Goal: Transaction & Acquisition: Purchase product/service

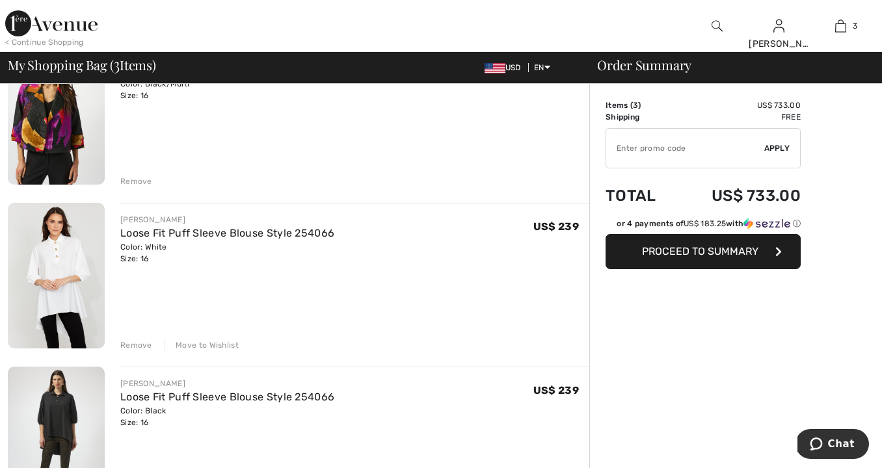
scroll to position [154, 0]
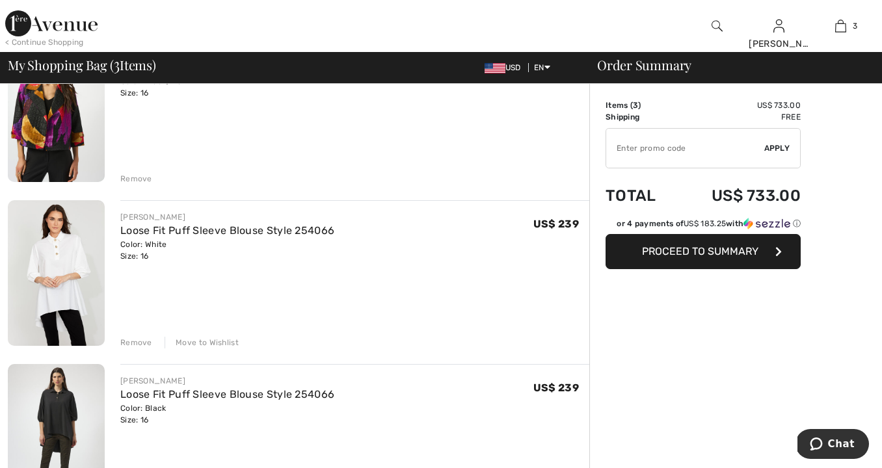
click at [131, 340] on div "Remove" at bounding box center [136, 343] width 32 height 12
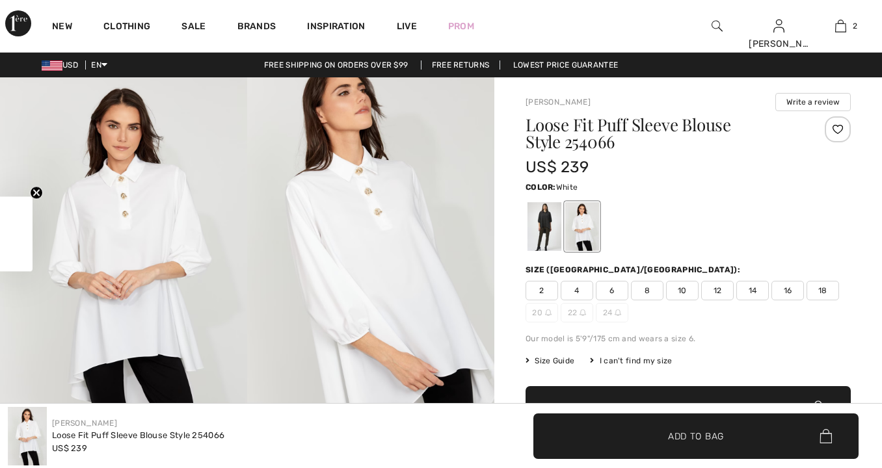
checkbox input "true"
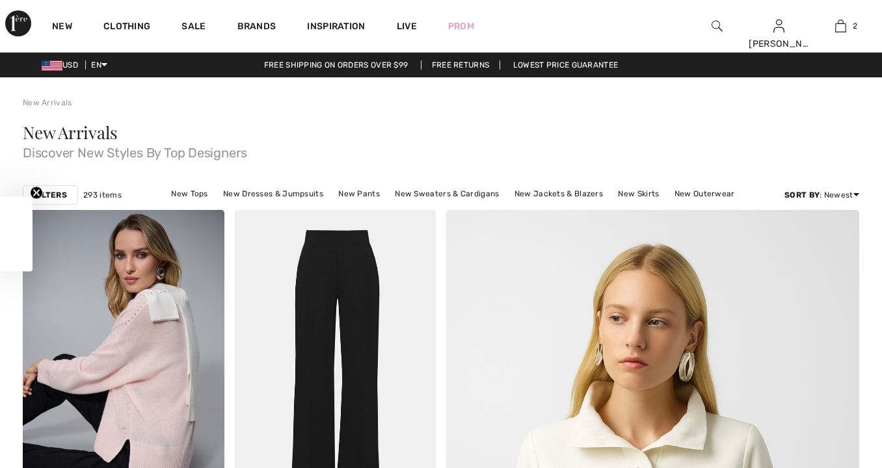
checkbox input "true"
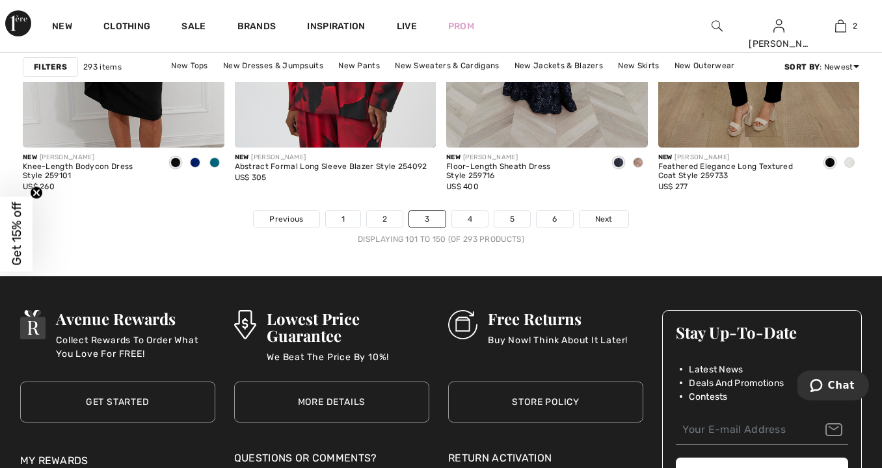
scroll to position [5650, 0]
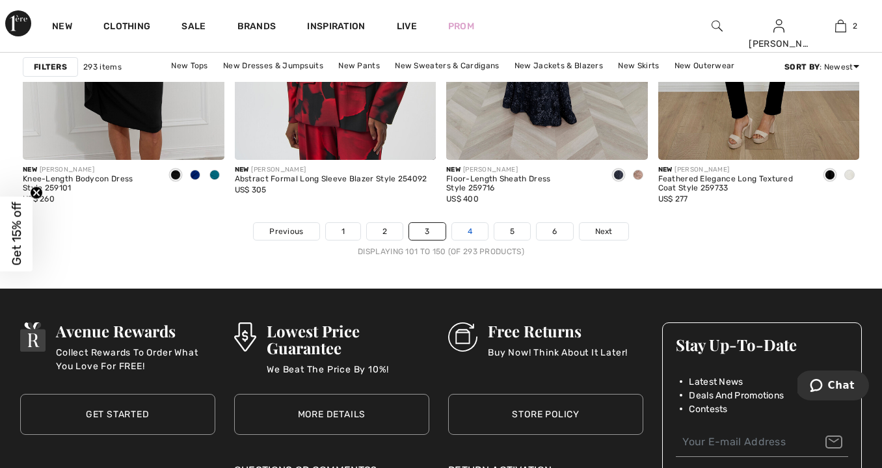
click at [474, 235] on link "4" at bounding box center [470, 231] width 36 height 17
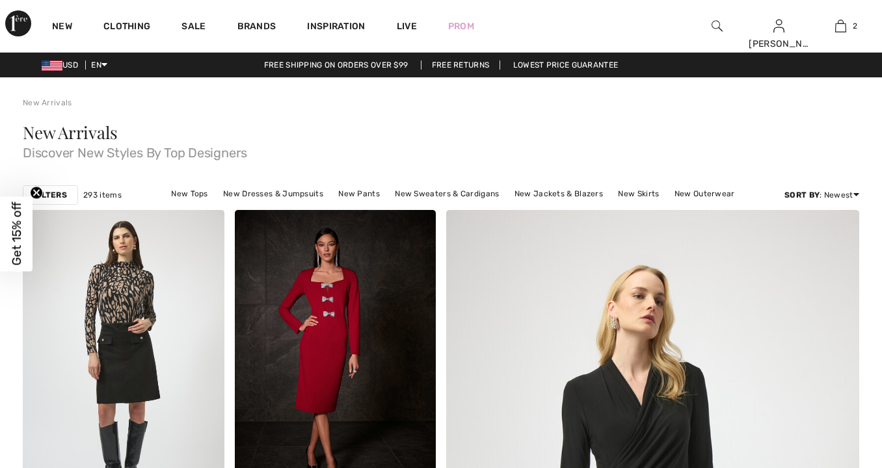
checkbox input "true"
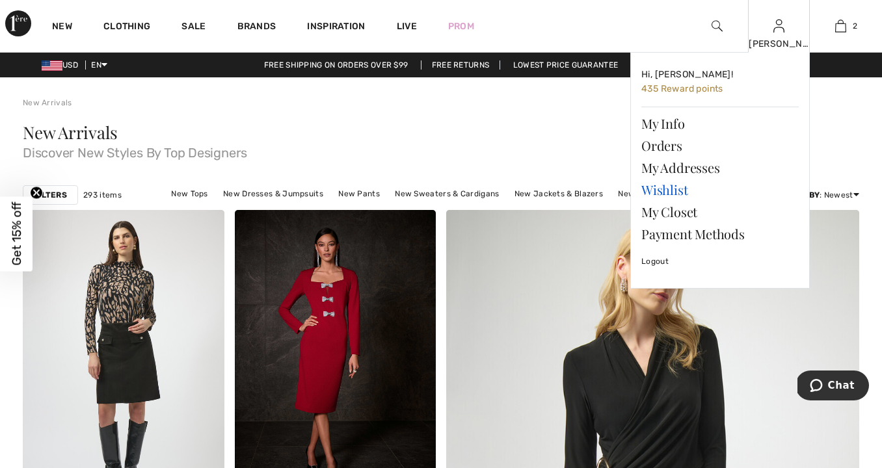
click at [679, 188] on link "Wishlist" at bounding box center [720, 190] width 157 height 22
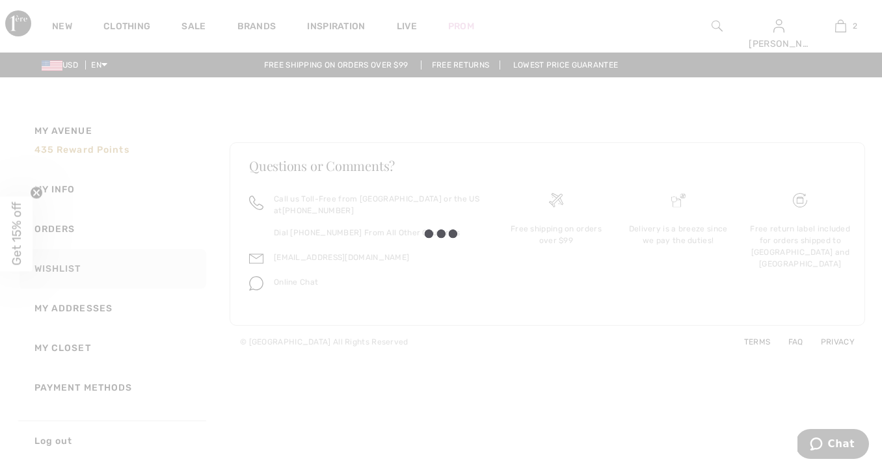
click at [174, 273] on div at bounding box center [441, 234] width 882 height 468
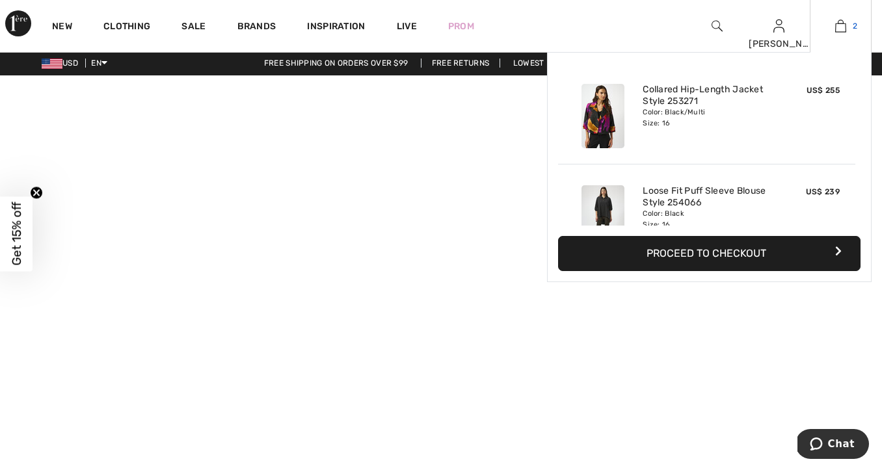
click at [839, 23] on img at bounding box center [840, 26] width 11 height 16
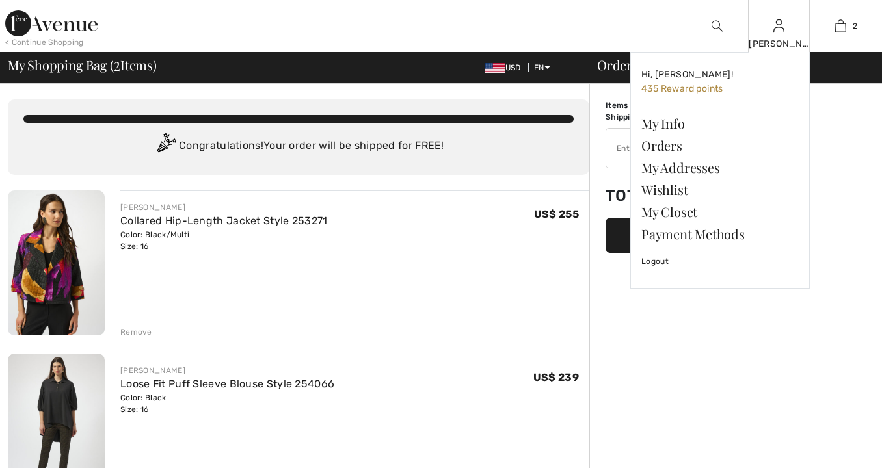
checkbox input "true"
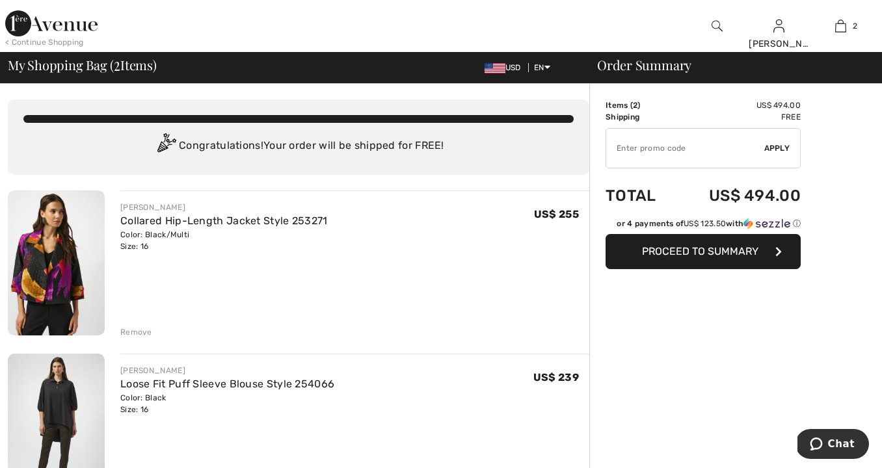
scroll to position [1, 0]
click at [53, 25] on img at bounding box center [51, 23] width 92 height 26
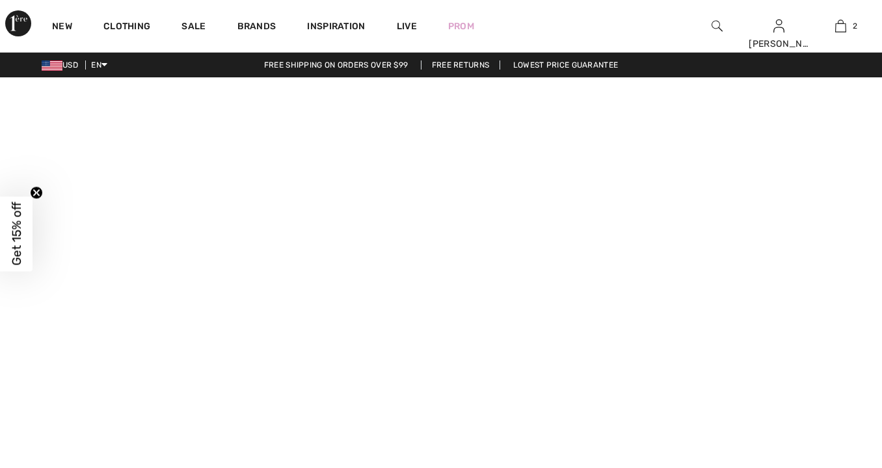
checkbox input "true"
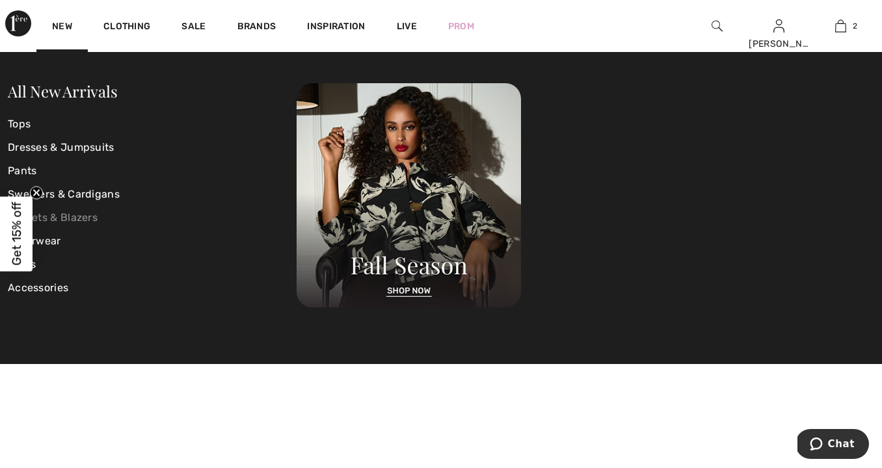
click at [57, 213] on link "Jackets & Blazers" at bounding box center [152, 217] width 289 height 23
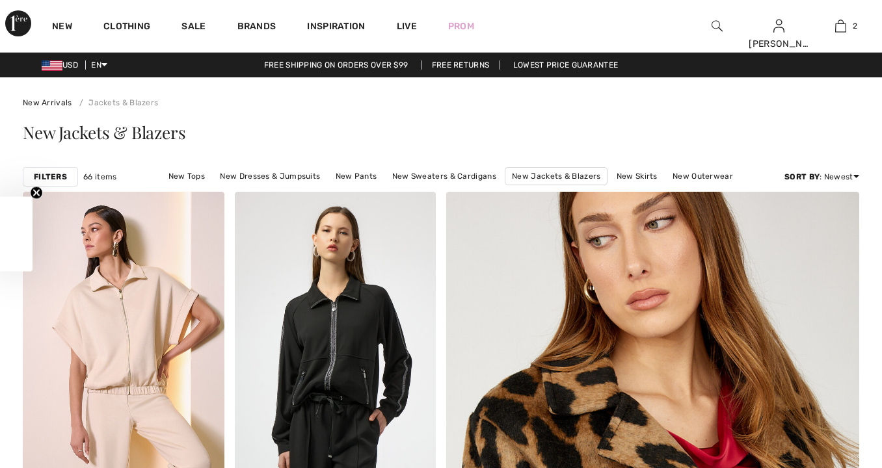
checkbox input "true"
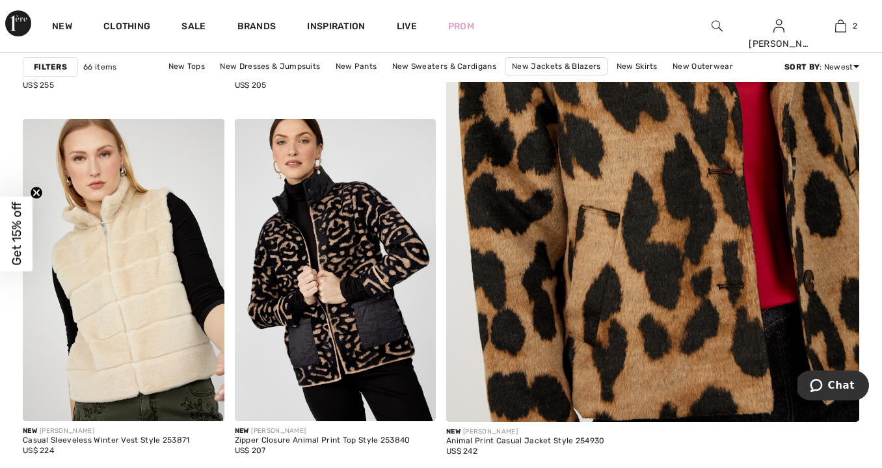
scroll to position [437, 0]
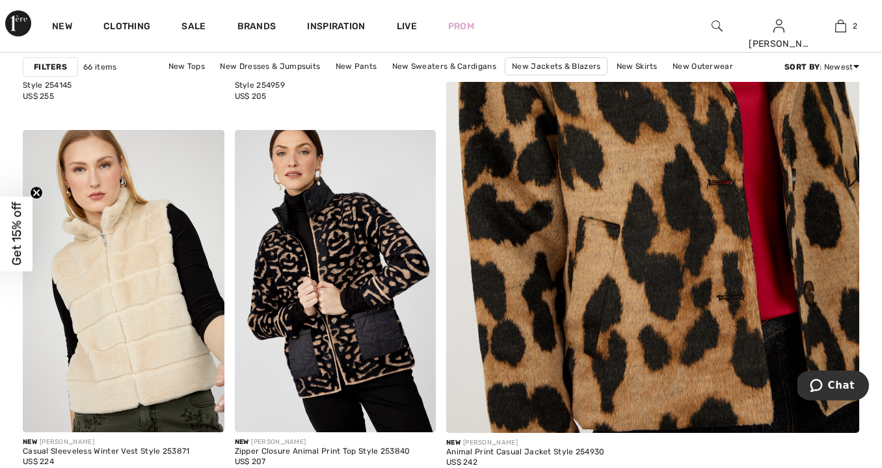
click at [59, 61] on strong "Filters" at bounding box center [50, 67] width 33 height 12
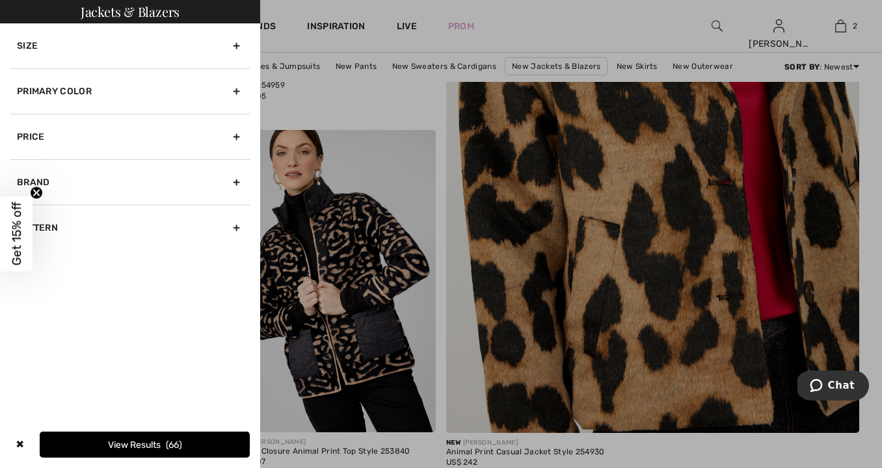
click at [55, 90] on div "Primary Color" at bounding box center [129, 91] width 239 height 46
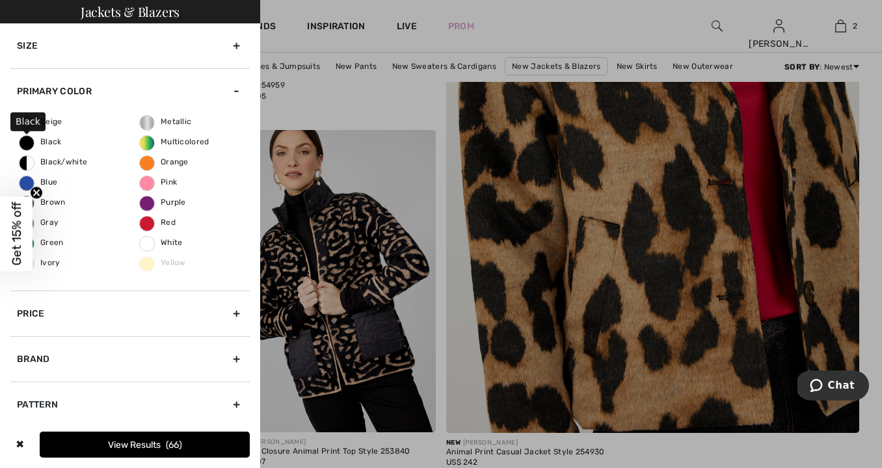
click at [29, 139] on span "Black" at bounding box center [41, 141] width 42 height 9
click at [0, 0] on input "Black" at bounding box center [0, 0] width 0 height 0
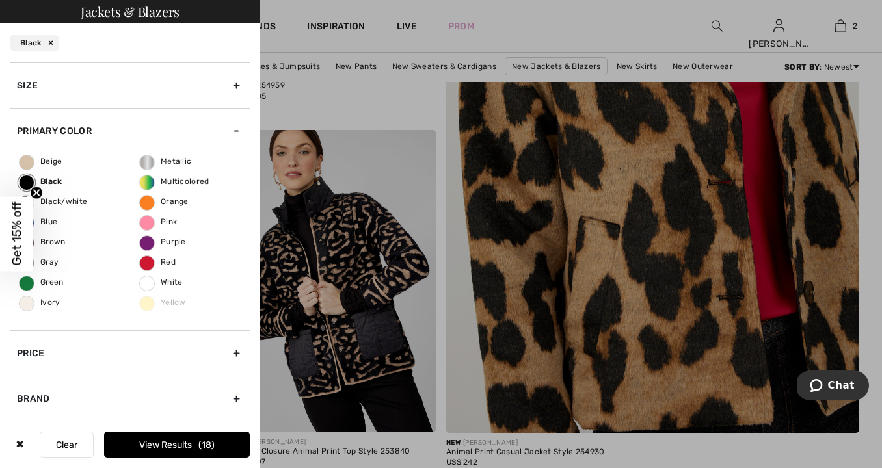
click at [145, 441] on button "View Results 18" at bounding box center [177, 445] width 146 height 26
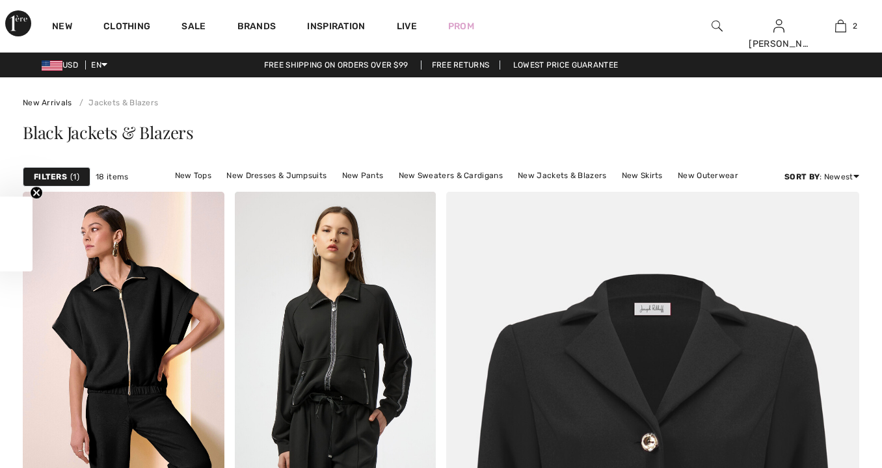
checkbox input "true"
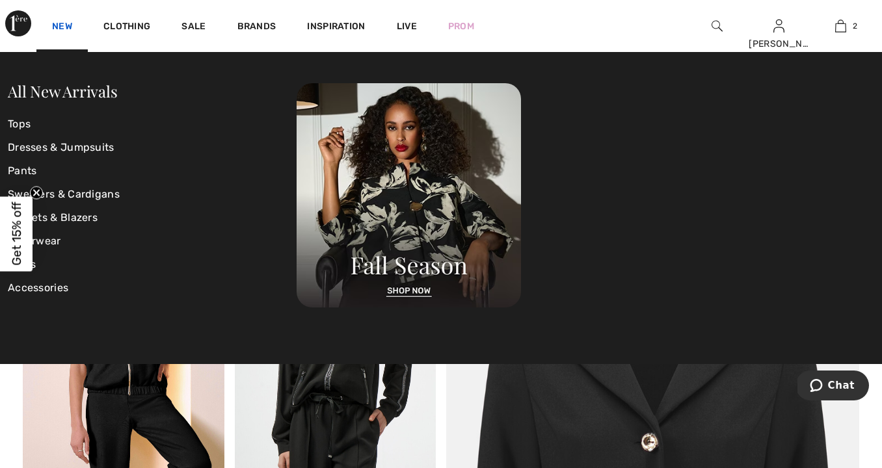
click at [62, 23] on link "New" at bounding box center [62, 28] width 20 height 14
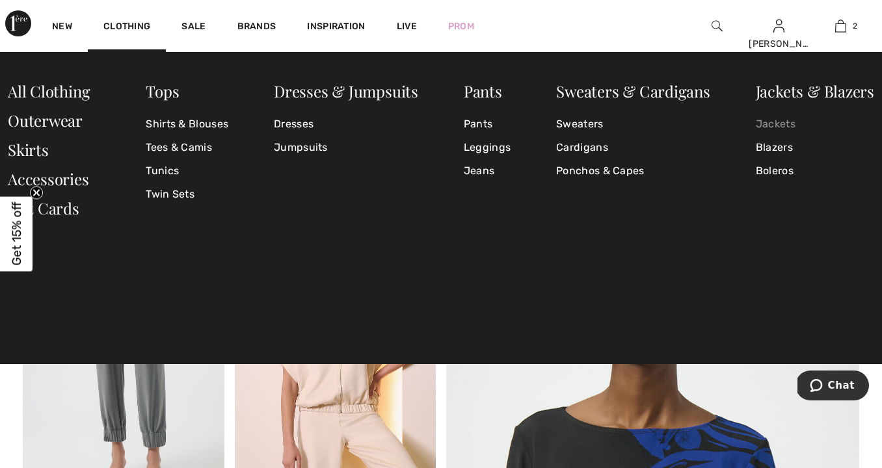
click at [769, 125] on link "Jackets" at bounding box center [815, 124] width 118 height 23
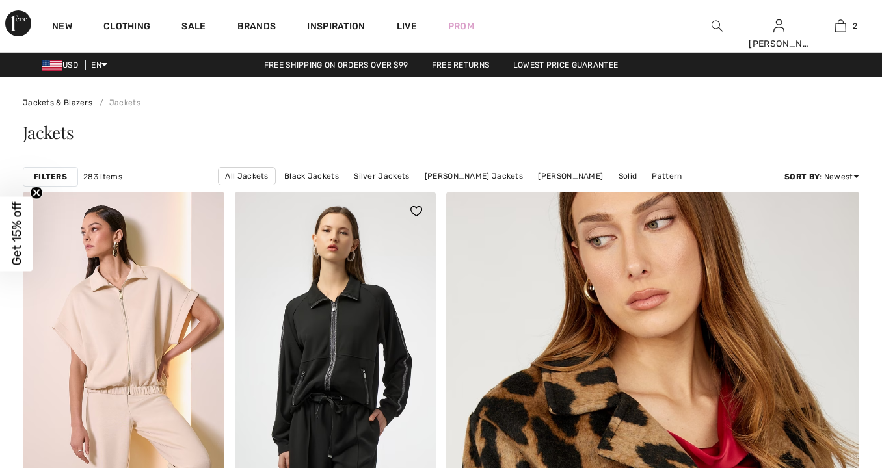
checkbox input "true"
click at [291, 172] on link "Black Jackets" at bounding box center [312, 176] width 68 height 17
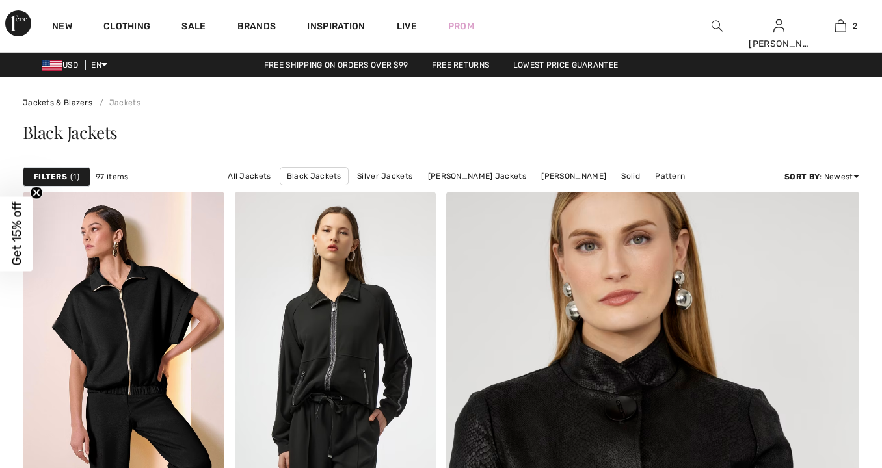
checkbox input "true"
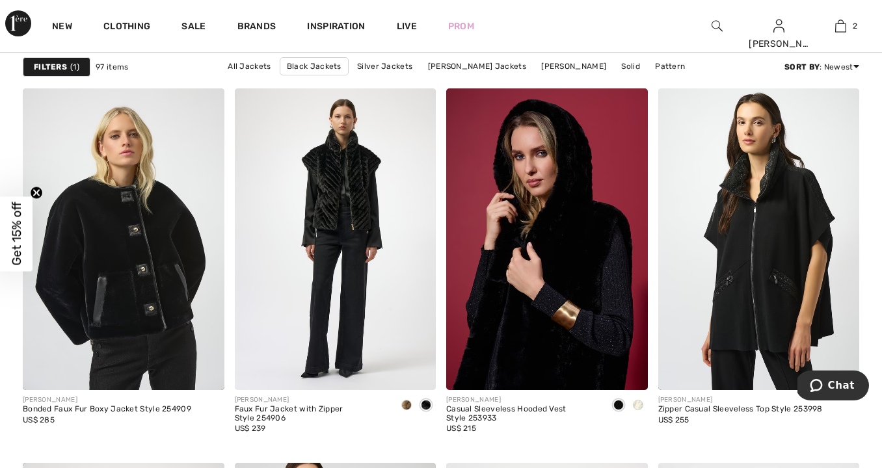
scroll to position [3763, 0]
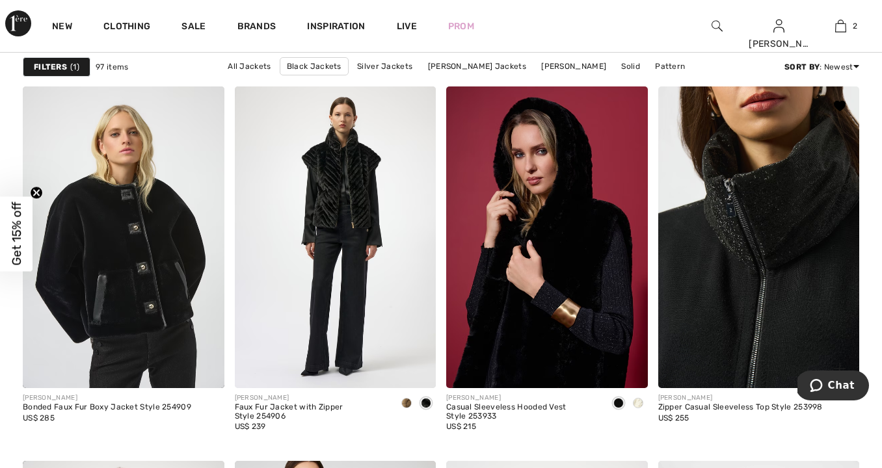
click at [717, 264] on img at bounding box center [759, 238] width 202 height 302
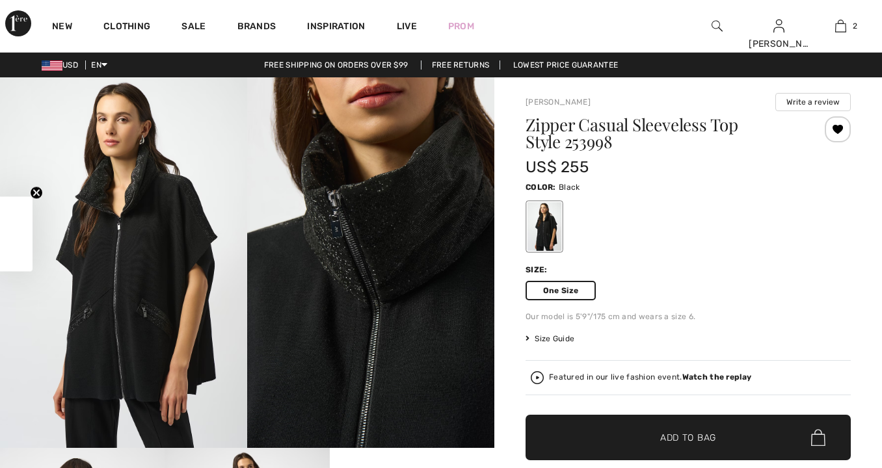
checkbox input "true"
click at [668, 437] on span "Add to Bag" at bounding box center [688, 438] width 56 height 14
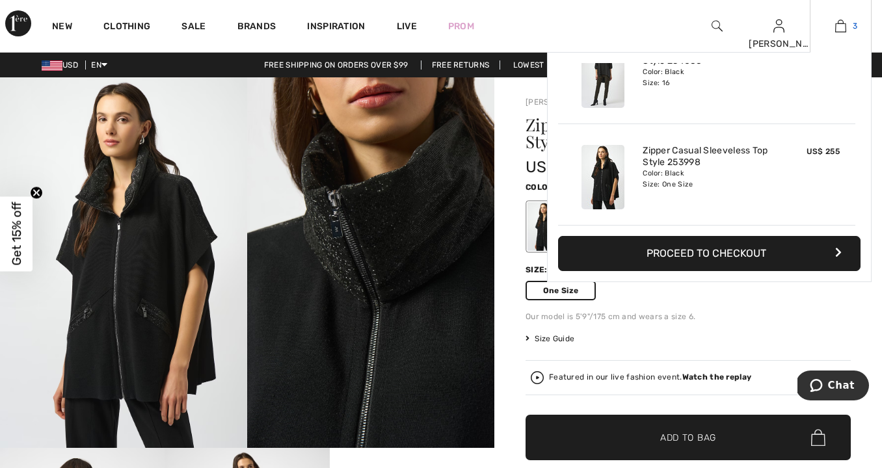
click at [842, 24] on img at bounding box center [840, 26] width 11 height 16
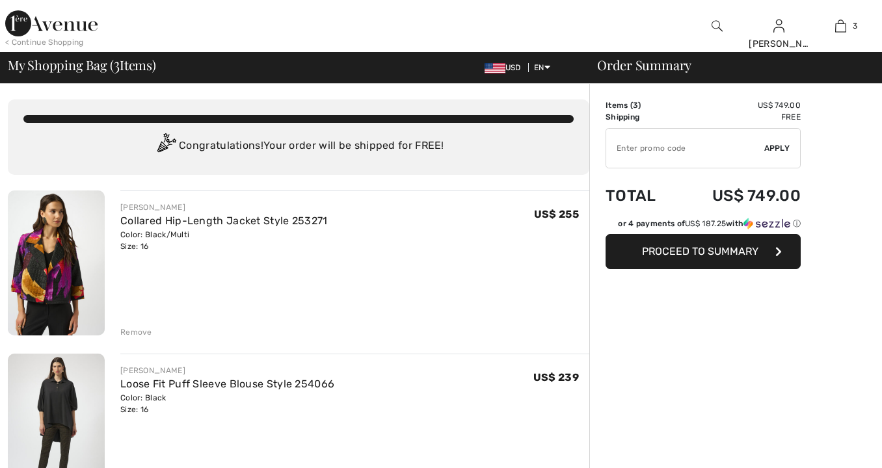
checkbox input "true"
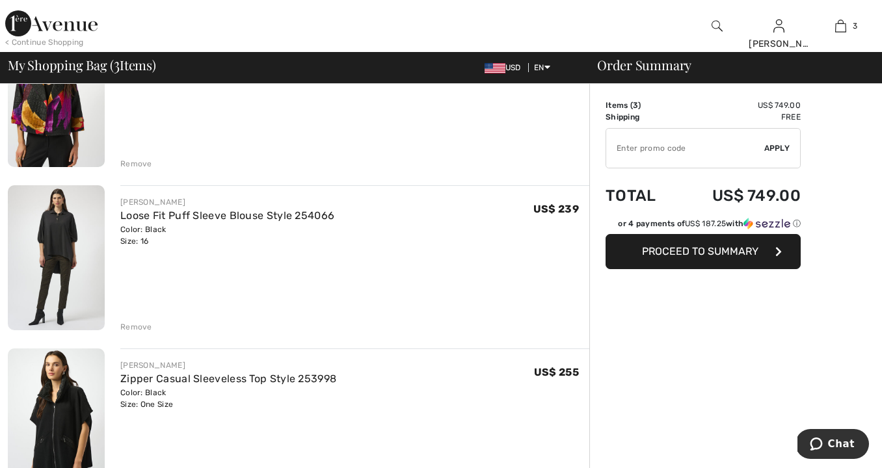
scroll to position [170, 0]
click at [135, 323] on div "Remove" at bounding box center [136, 326] width 32 height 12
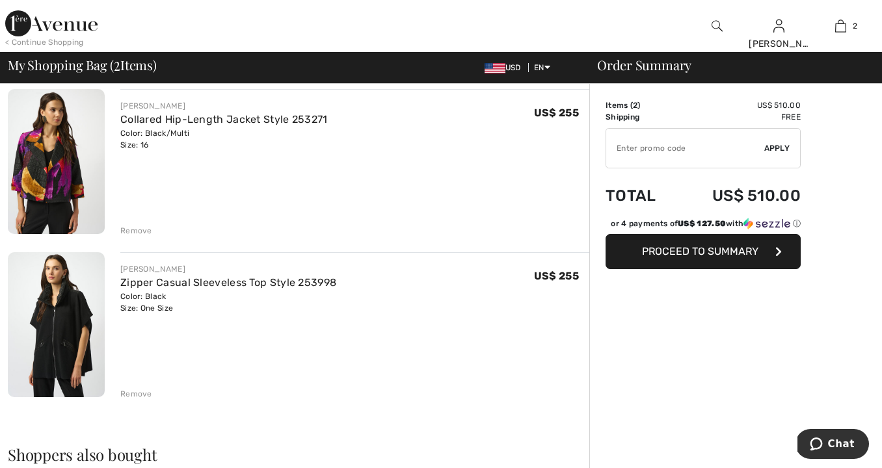
scroll to position [101, 0]
click at [269, 283] on link "Zipper Casual Sleeveless Top Style 253998" at bounding box center [228, 283] width 216 height 12
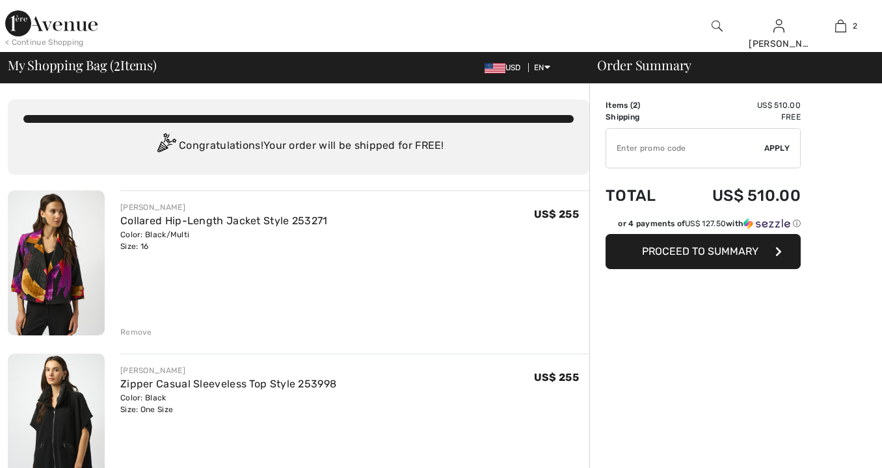
checkbox input "true"
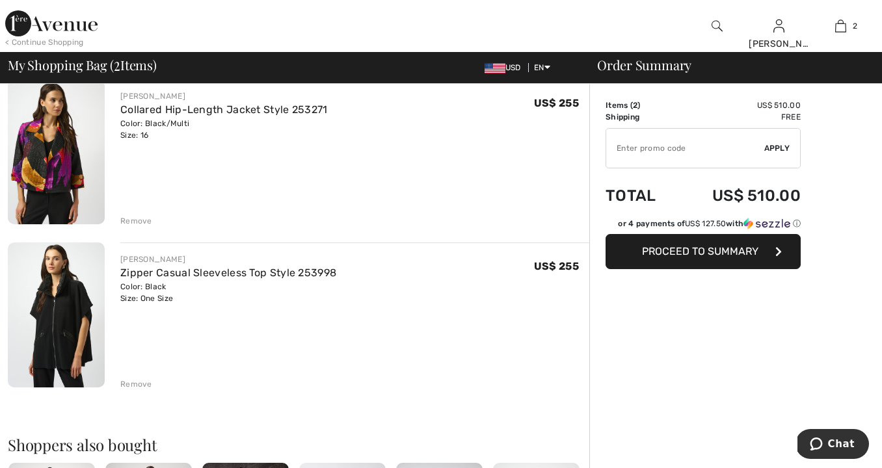
scroll to position [105, 0]
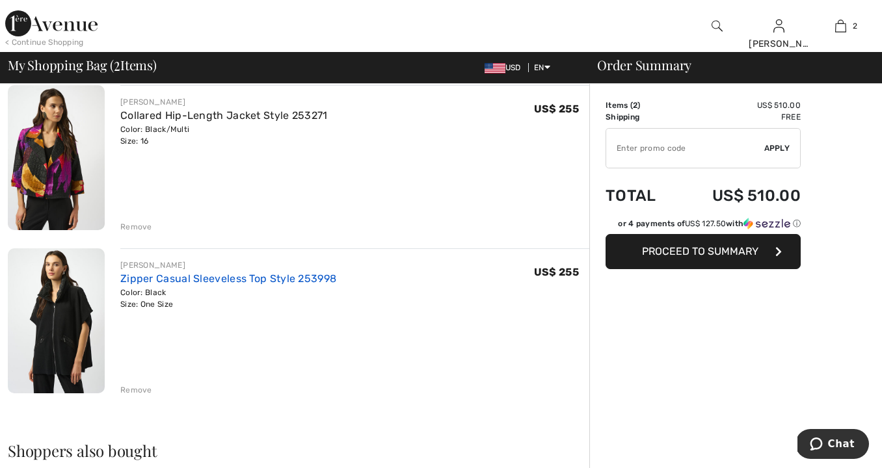
click at [256, 278] on link "Zipper Casual Sleeveless Top Style 253998" at bounding box center [228, 279] width 216 height 12
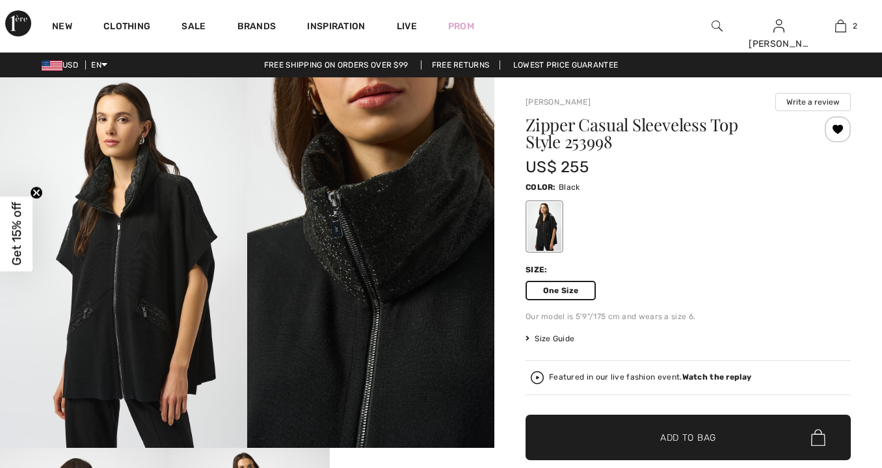
checkbox input "true"
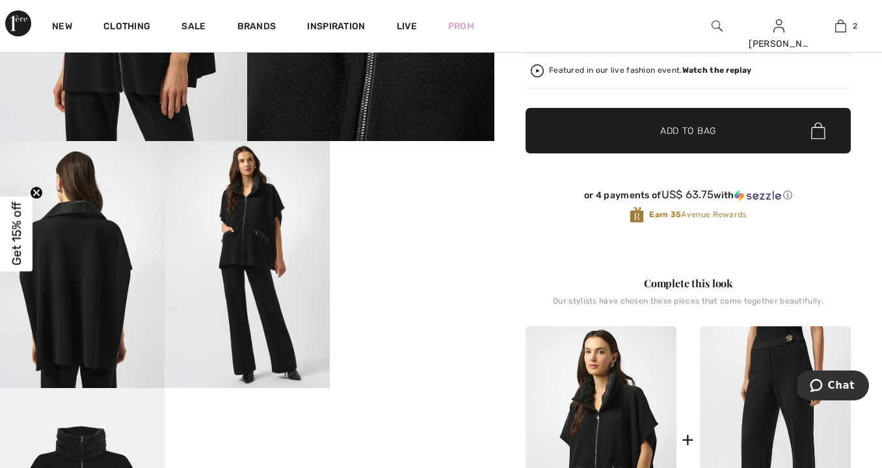
scroll to position [313, 0]
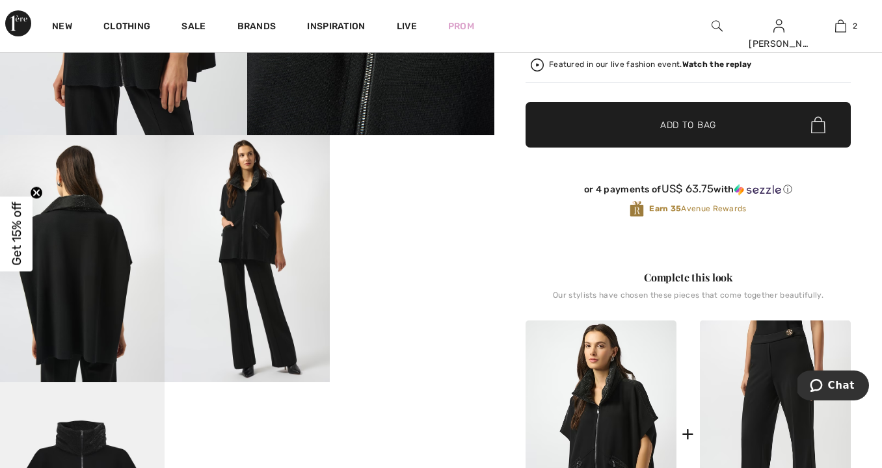
click at [416, 218] on video "Your browser does not support the video tag." at bounding box center [412, 176] width 165 height 83
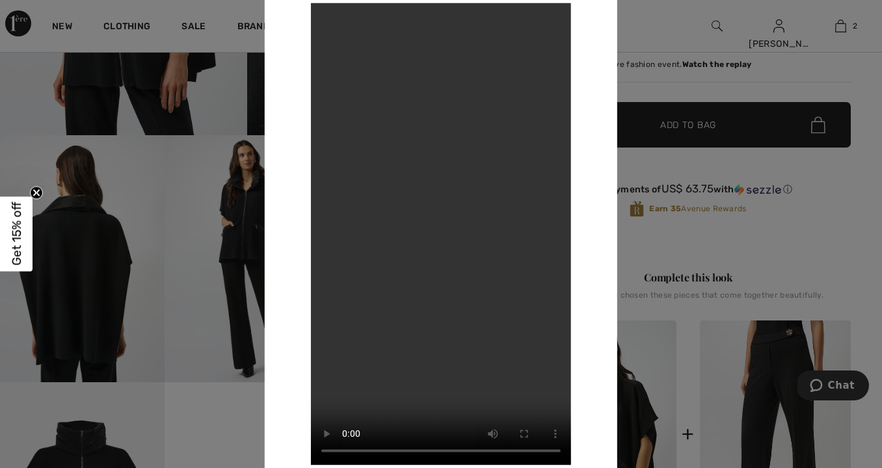
click at [706, 254] on div at bounding box center [441, 234] width 882 height 468
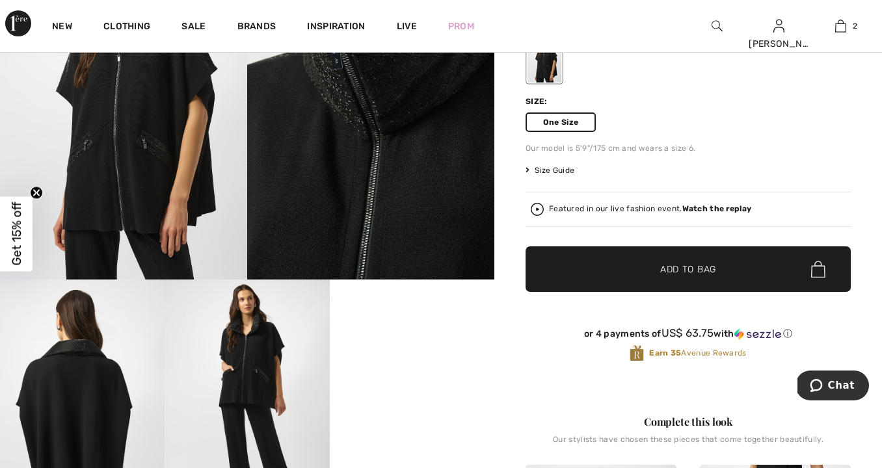
scroll to position [174, 0]
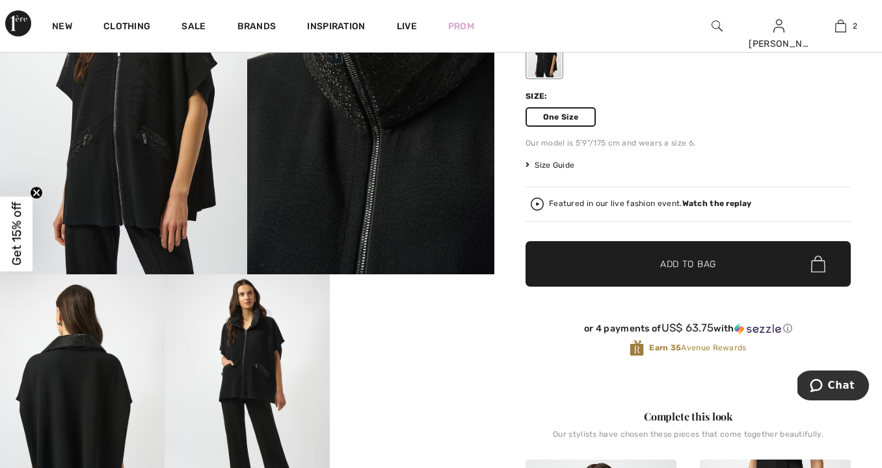
click at [437, 214] on img at bounding box center [370, 89] width 247 height 371
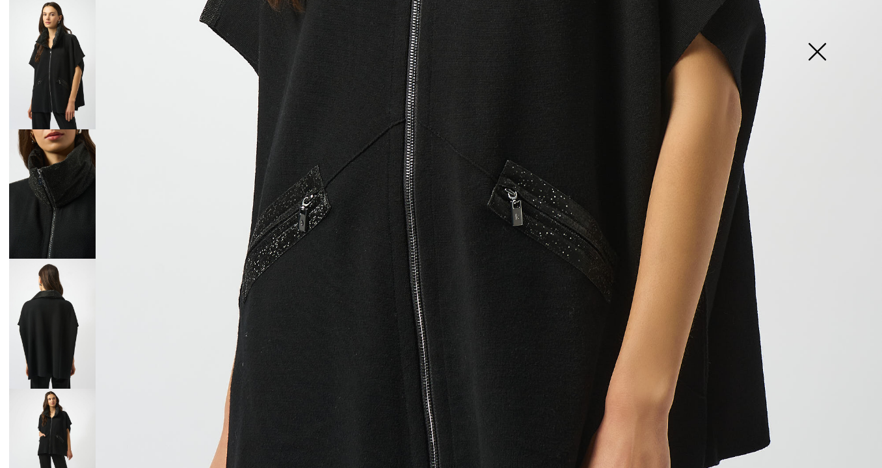
scroll to position [637, 0]
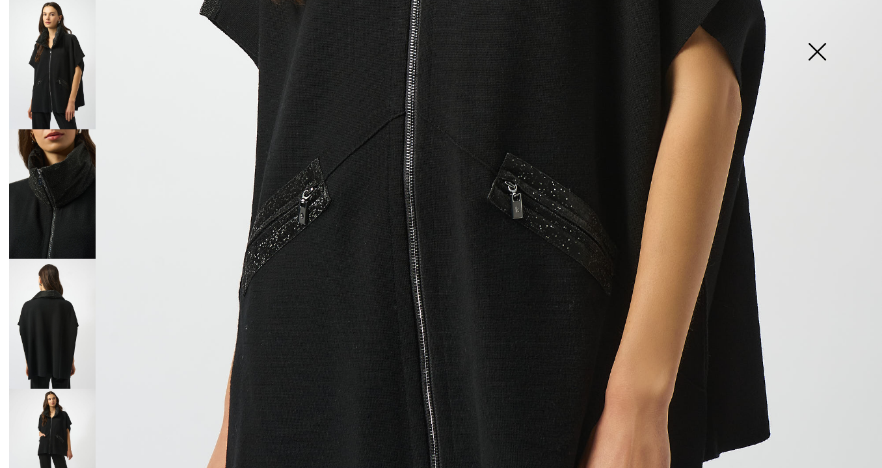
click at [27, 213] on img at bounding box center [52, 193] width 87 height 129
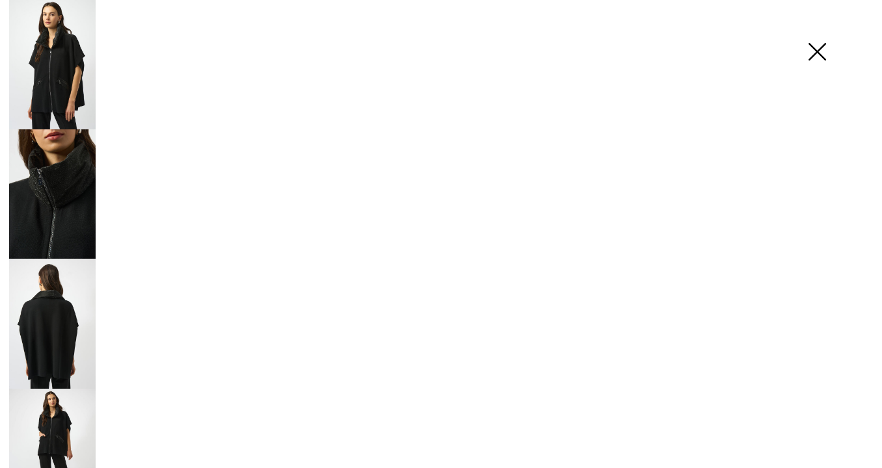
scroll to position [3, 0]
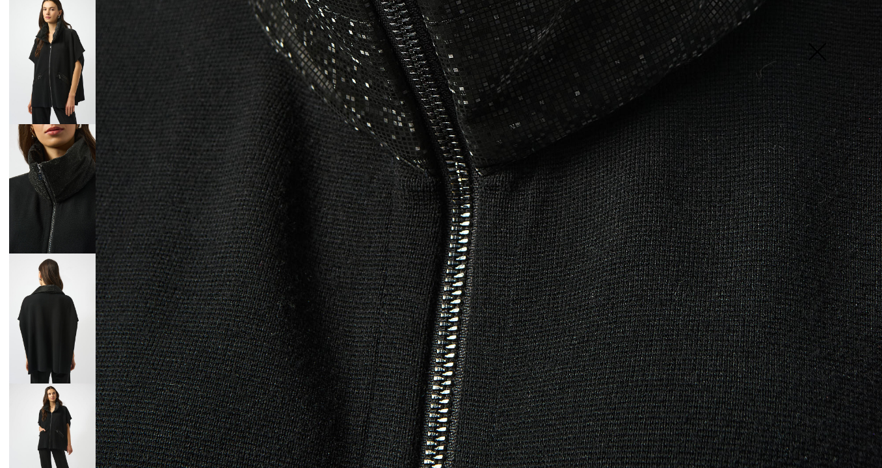
click at [49, 336] on img at bounding box center [52, 318] width 87 height 129
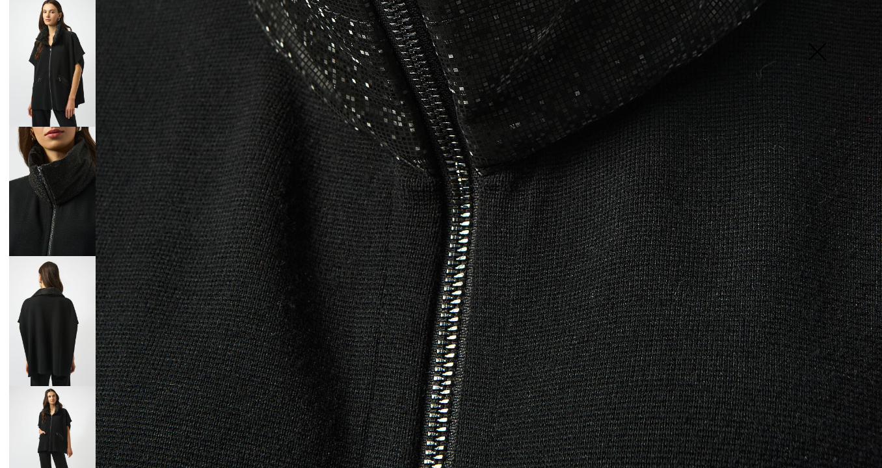
scroll to position [2, 0]
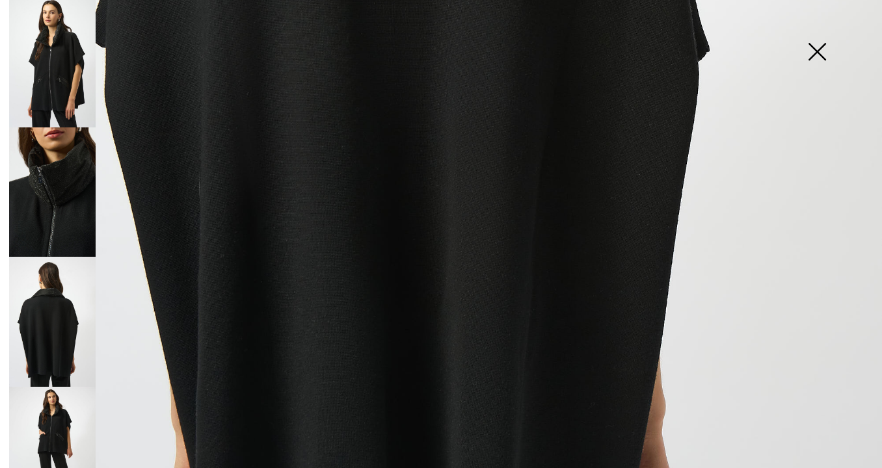
click at [817, 47] on img at bounding box center [817, 53] width 65 height 67
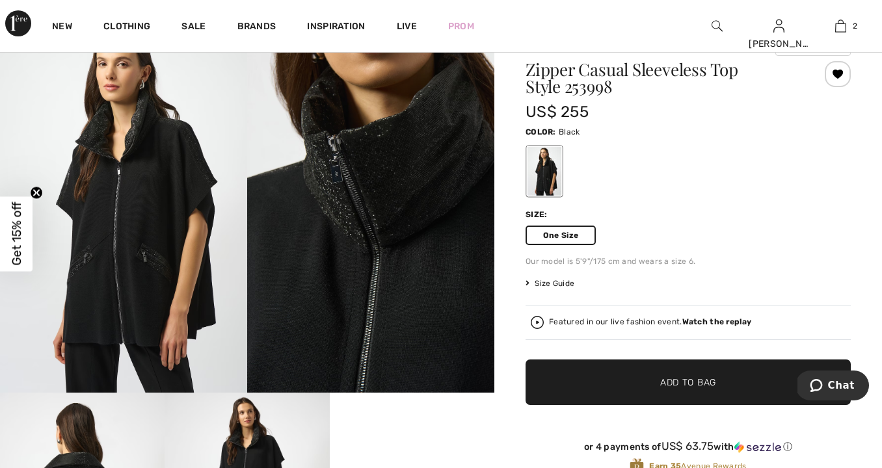
scroll to position [55, 0]
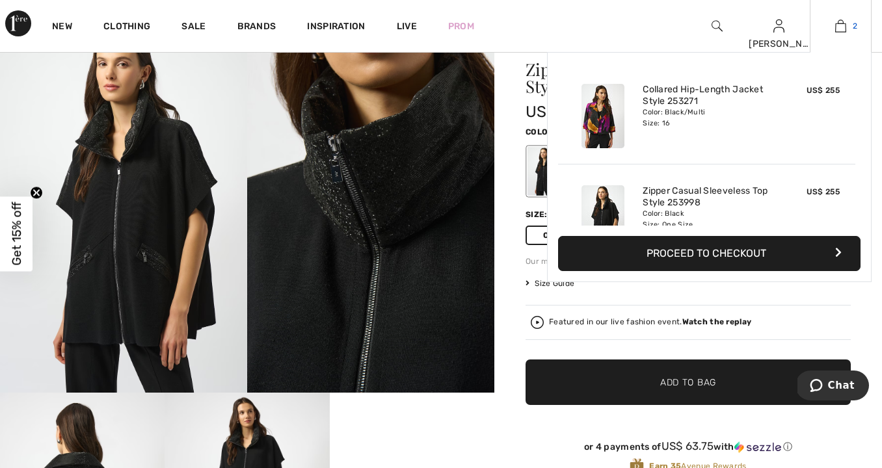
click at [844, 23] on img at bounding box center [840, 26] width 11 height 16
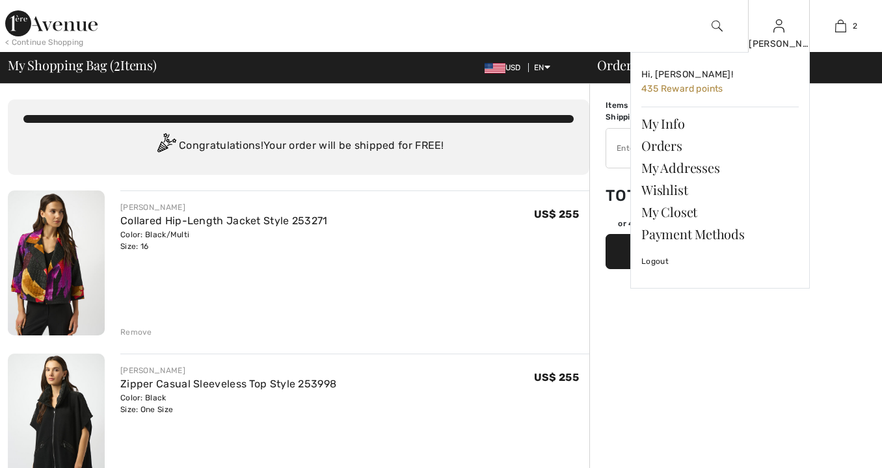
checkbox input "true"
click at [776, 30] on img at bounding box center [779, 26] width 11 height 16
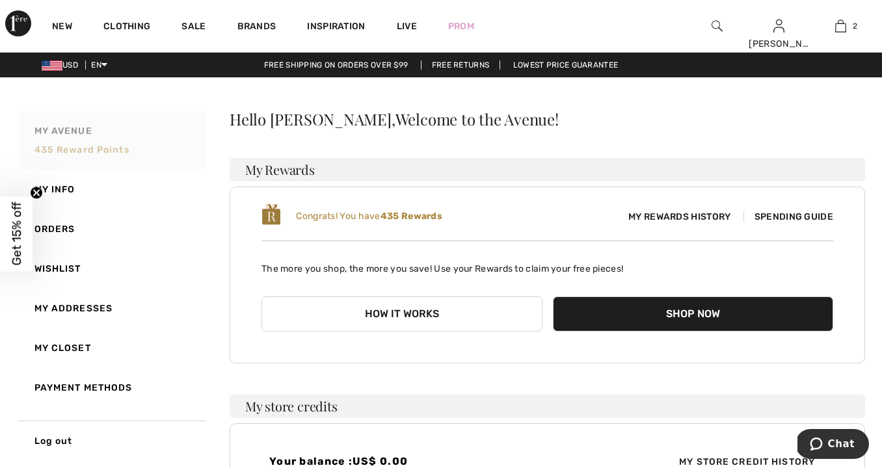
click at [70, 147] on span "435 Reward points" at bounding box center [81, 149] width 95 height 11
click at [686, 213] on span "My Rewards History" at bounding box center [679, 217] width 123 height 14
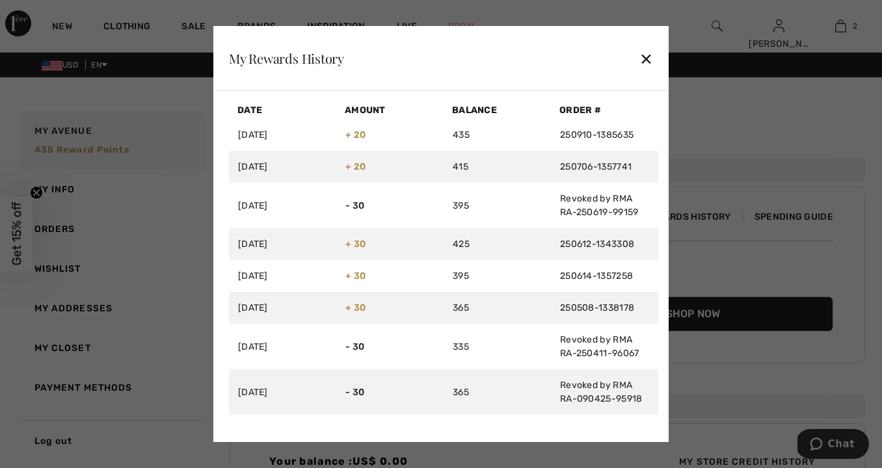
click at [730, 131] on div at bounding box center [441, 234] width 882 height 468
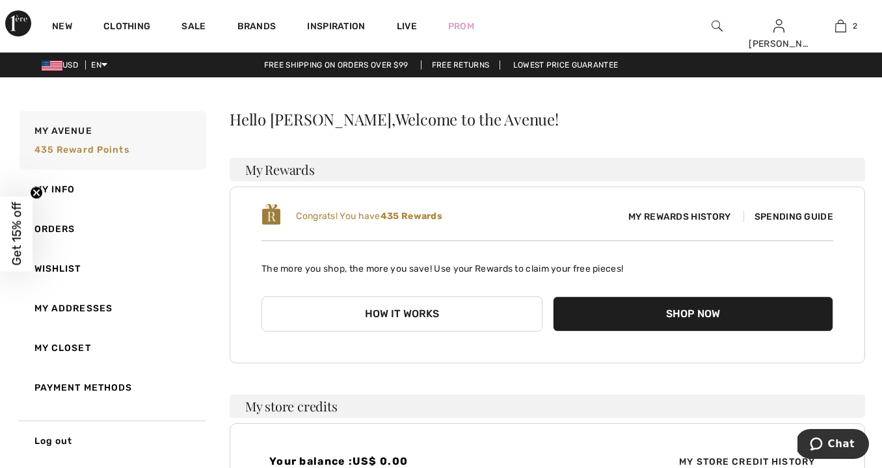
click at [778, 213] on span "Spending Guide" at bounding box center [789, 216] width 90 height 11
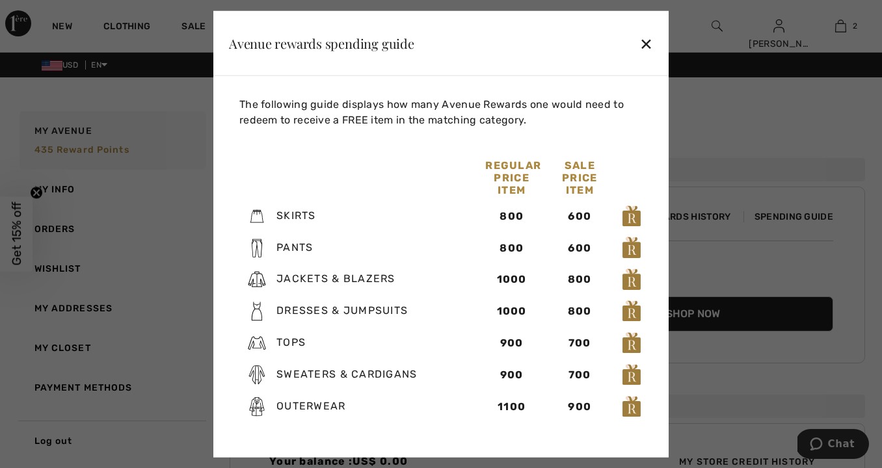
click at [733, 140] on div at bounding box center [441, 234] width 882 height 468
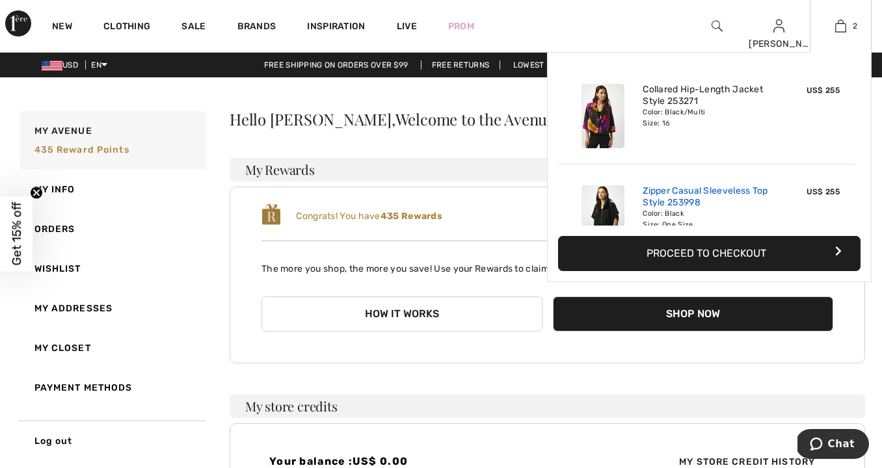
click at [704, 196] on link "Zipper Casual Sleeveless Top Style 253998" at bounding box center [707, 196] width 128 height 23
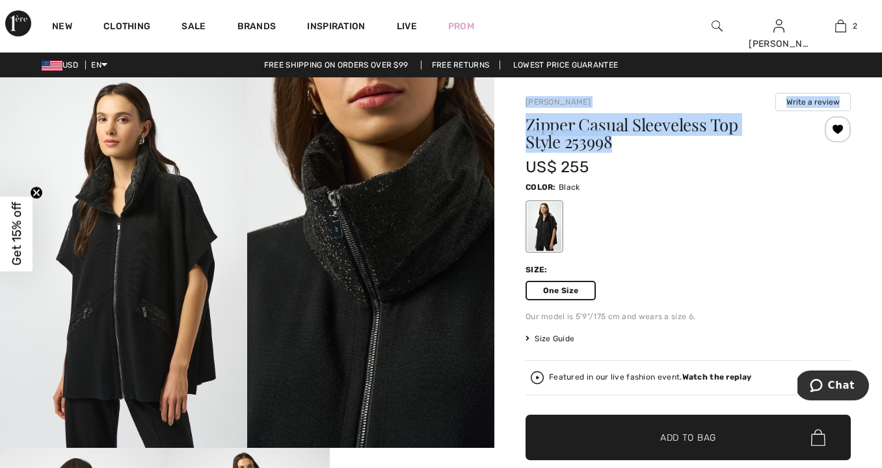
drag, startPoint x: 523, startPoint y: 100, endPoint x: 636, endPoint y: 130, distance: 117.3
copy div "[PERSON_NAME] Write a review Zipper Casual Sleeveless Top Style 253998"
